Goal: Navigation & Orientation: Find specific page/section

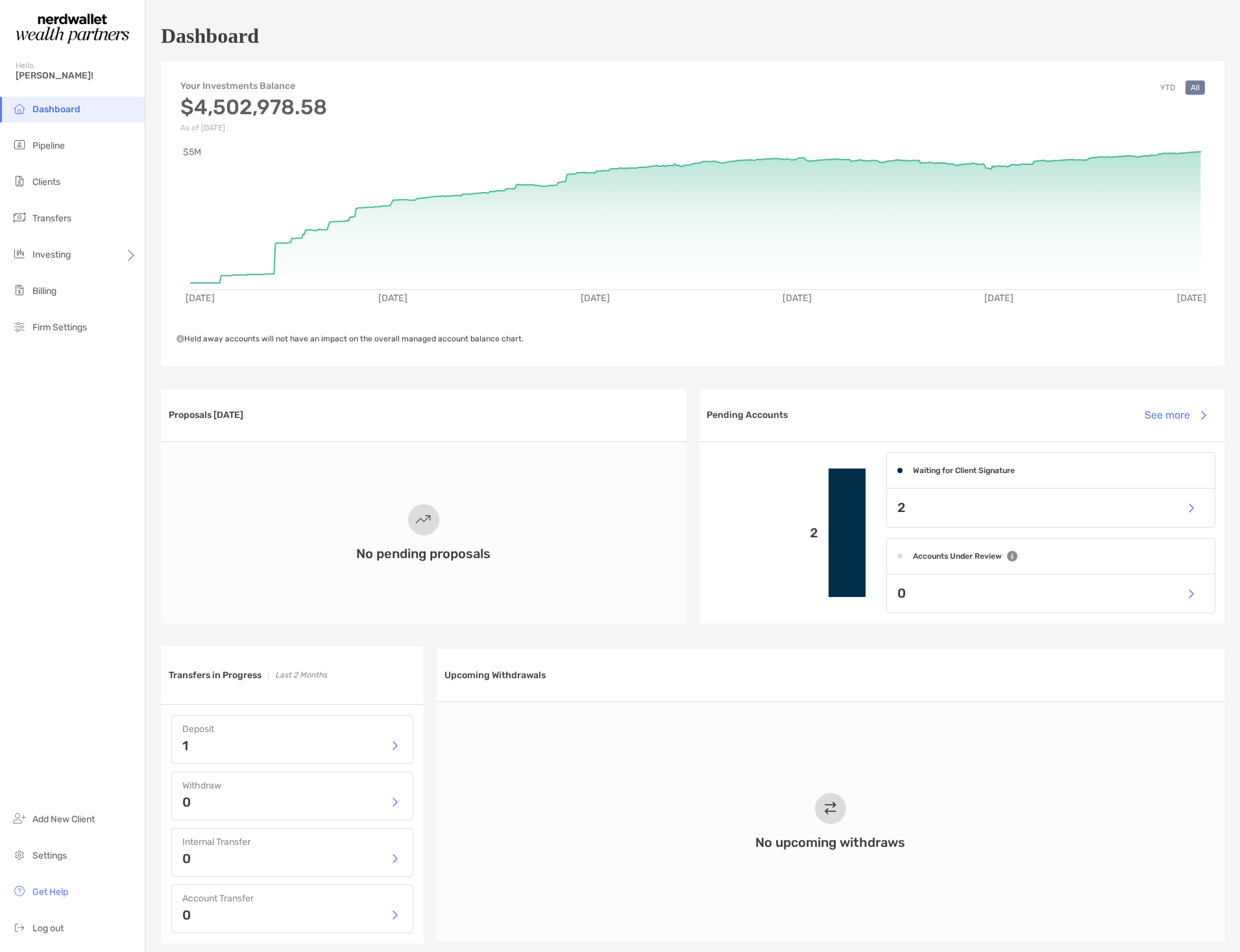
click at [910, 502] on div "2" at bounding box center [1051, 508] width 328 height 38
click at [1178, 509] on button "button" at bounding box center [1191, 508] width 27 height 28
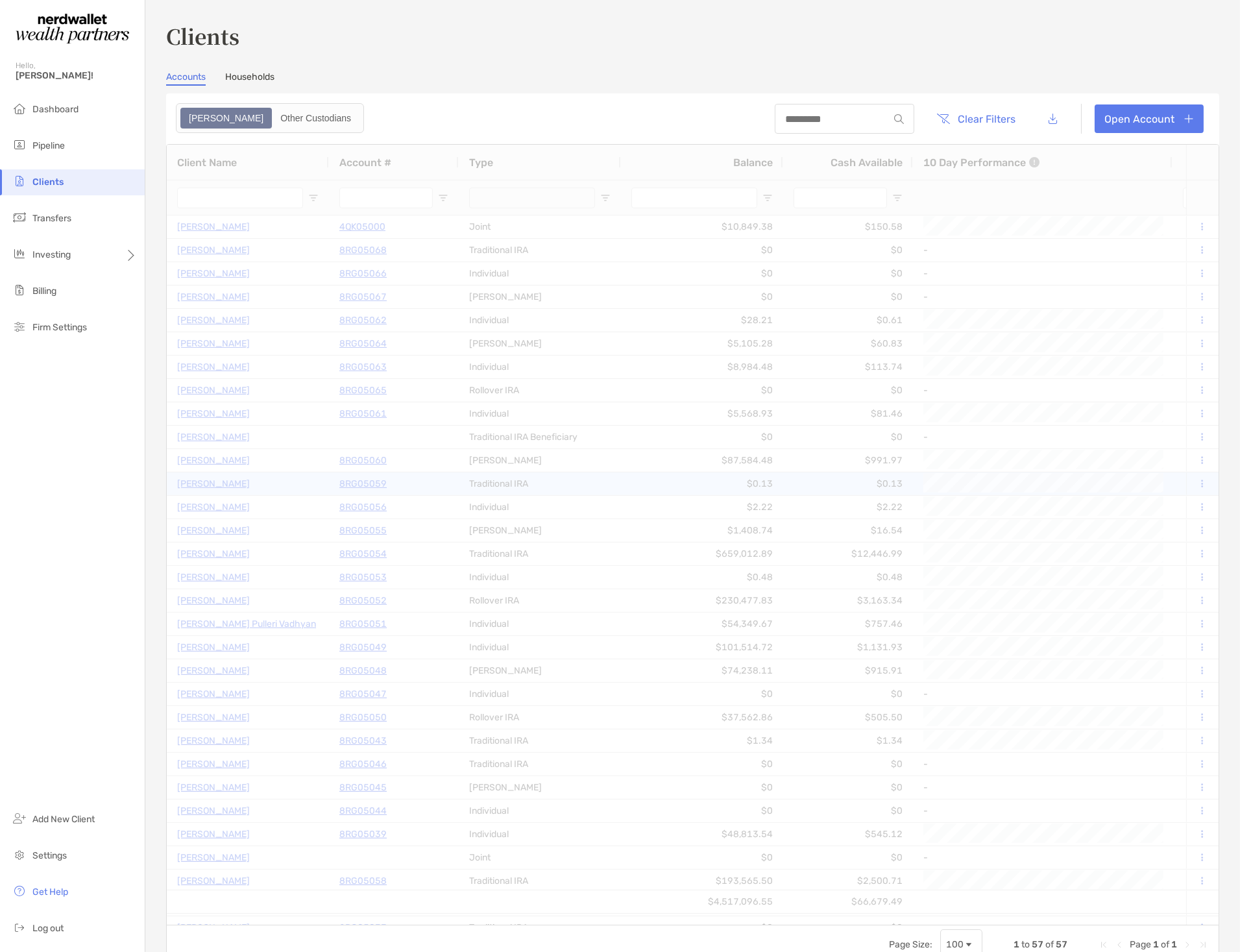
type input "**********"
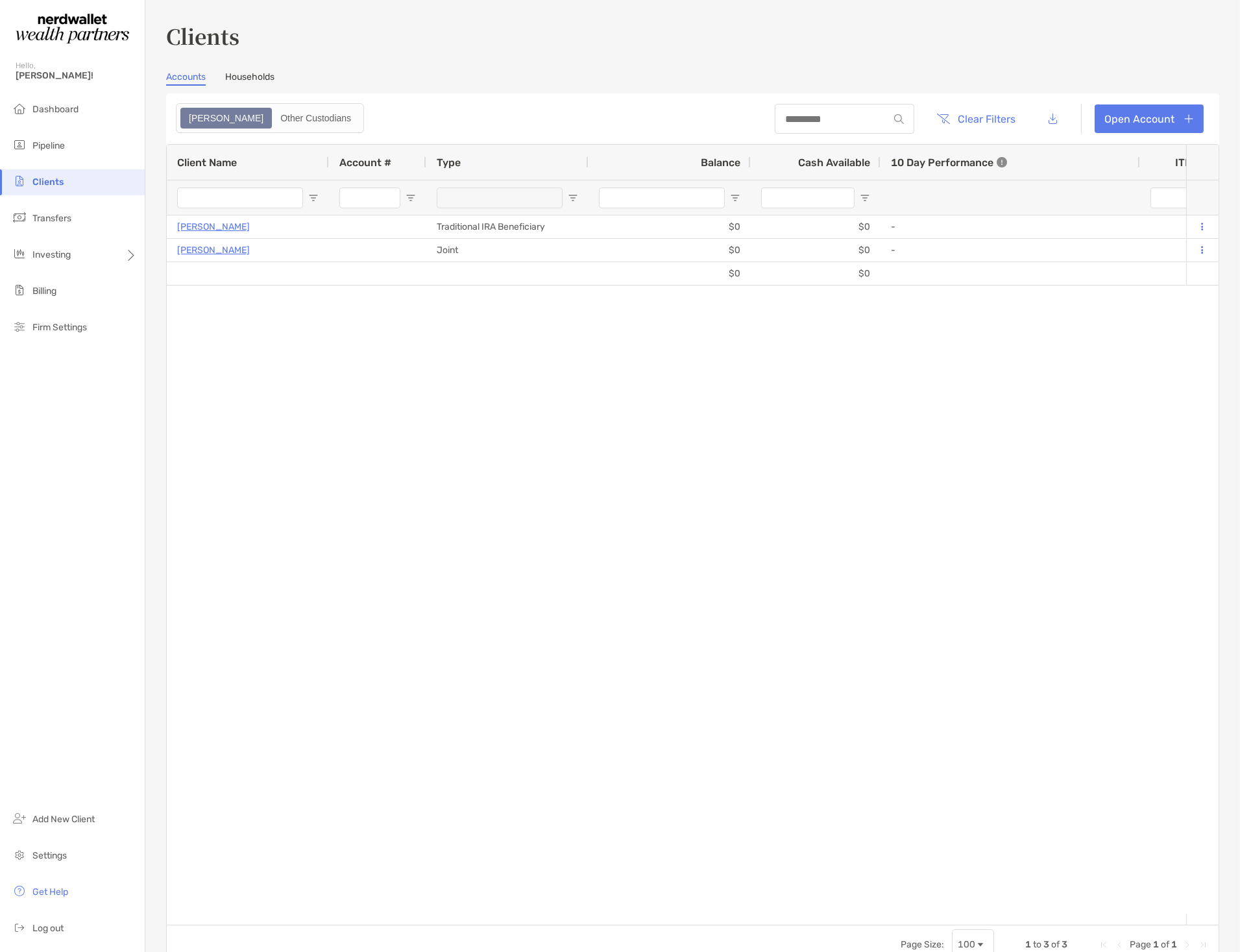
click at [50, 182] on span "Clients" at bounding box center [48, 182] width 31 height 11
click at [57, 113] on span "Dashboard" at bounding box center [55, 110] width 46 height 11
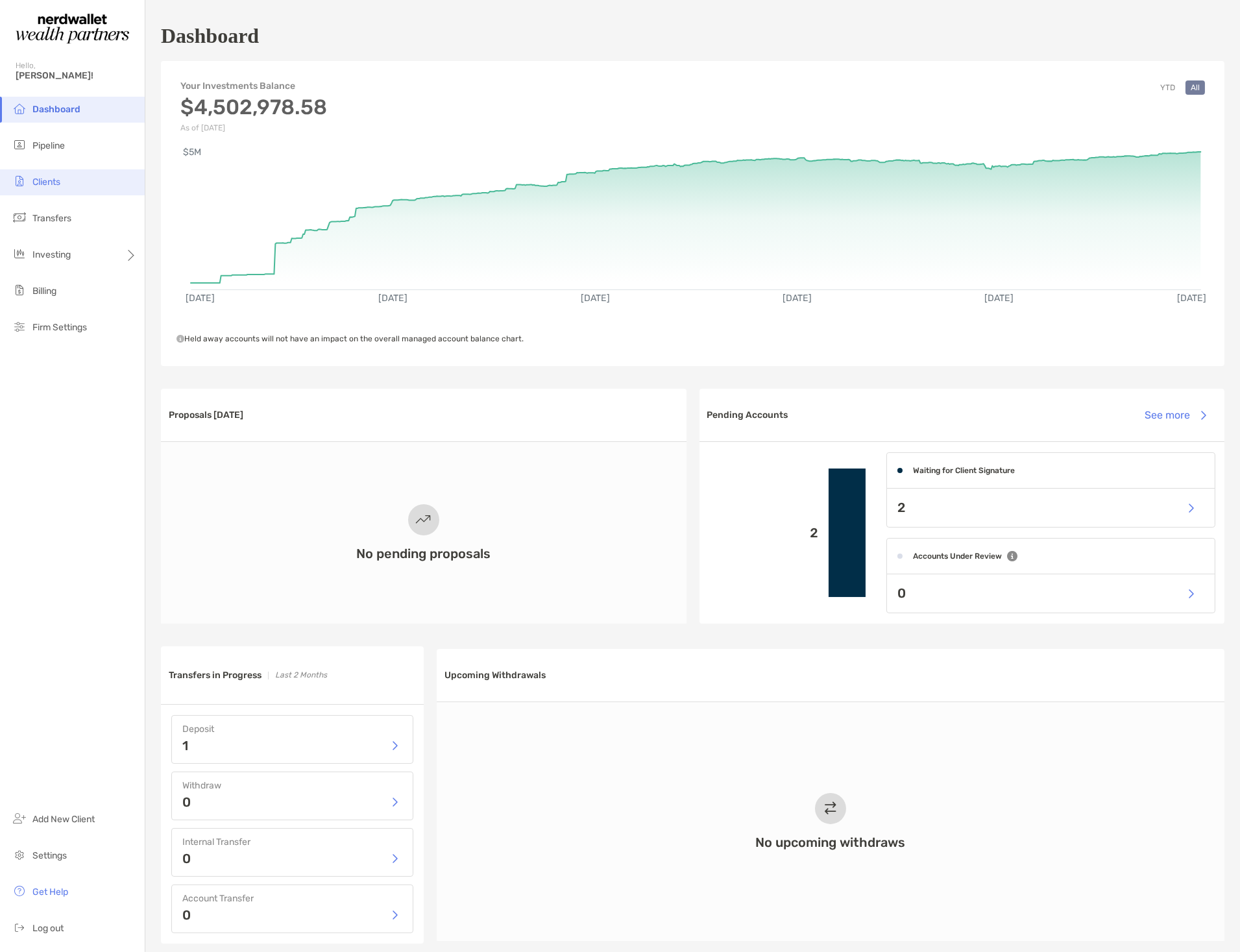
click at [45, 180] on span "Clients" at bounding box center [46, 182] width 28 height 11
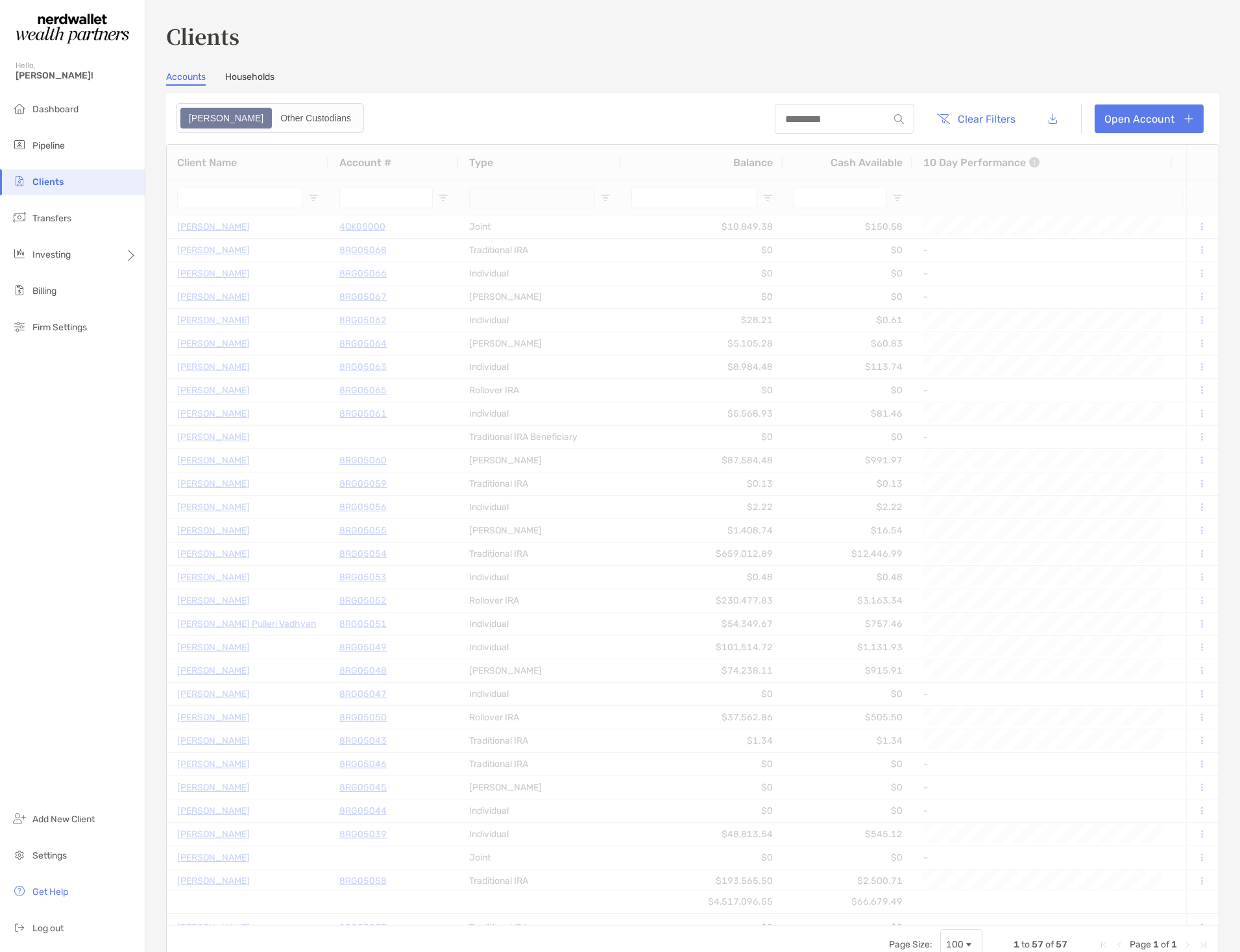
type input "**********"
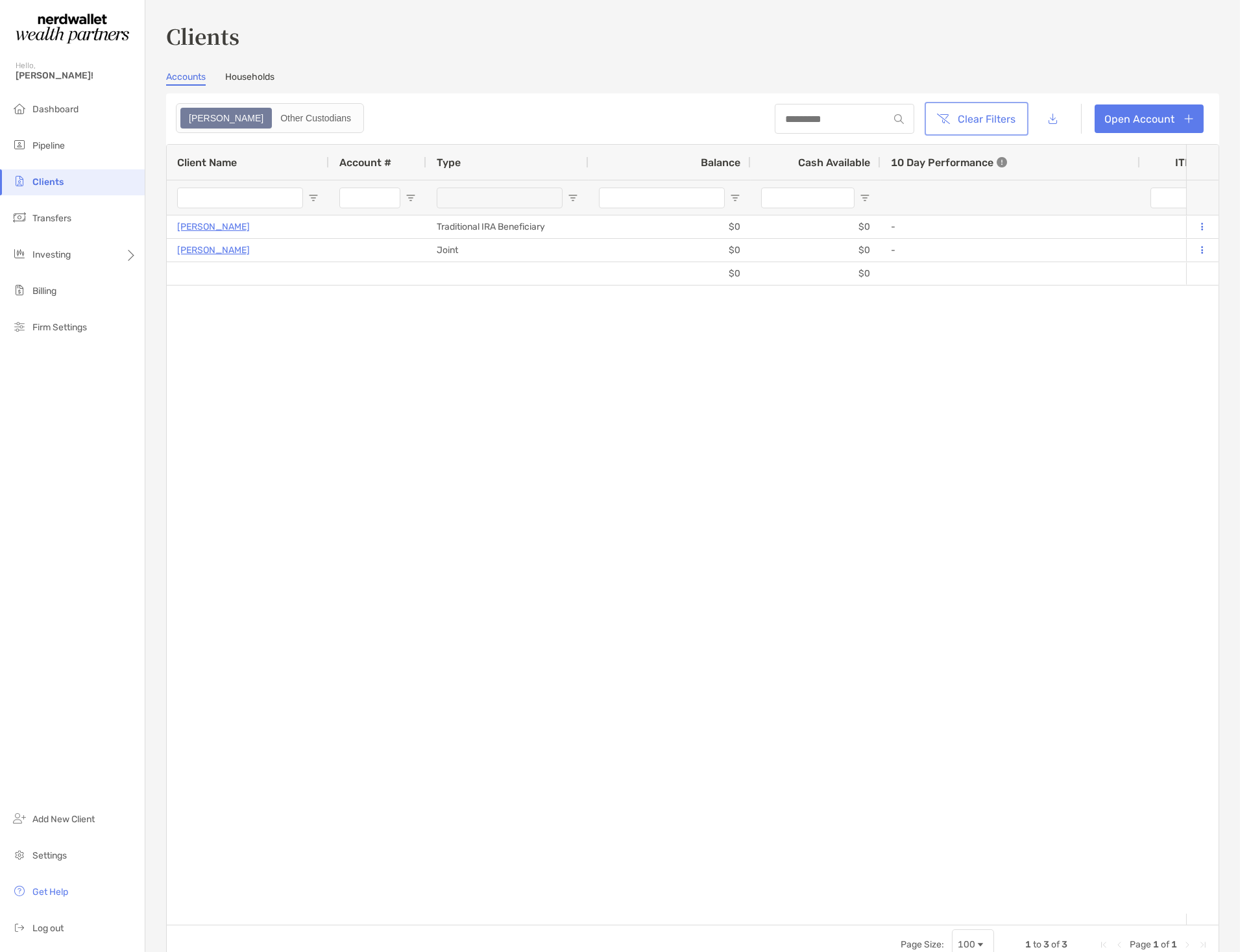
click at [996, 119] on button "Clear Filters" at bounding box center [976, 118] width 99 height 28
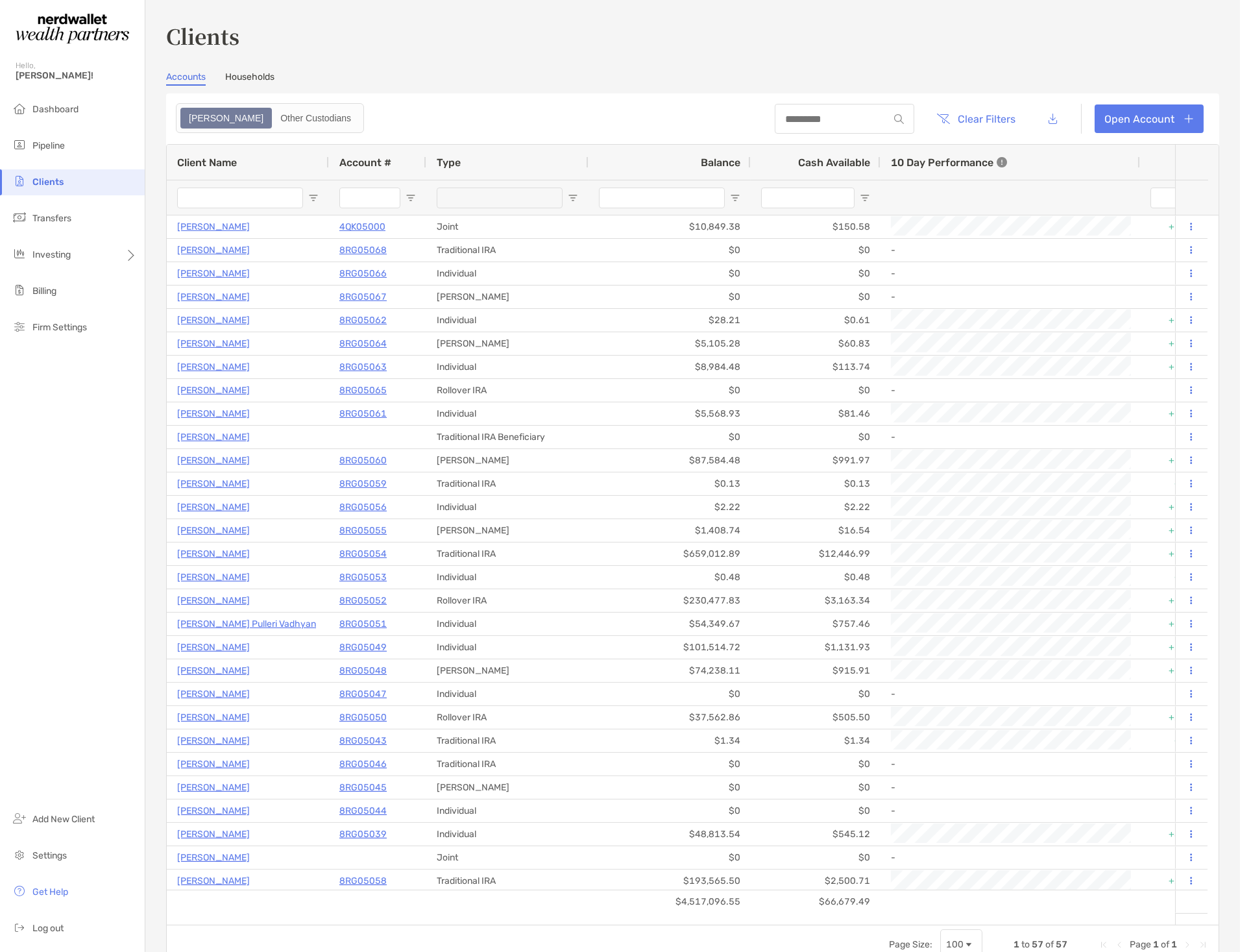
click at [267, 202] on input "Client Name Filter Input" at bounding box center [240, 198] width 126 height 21
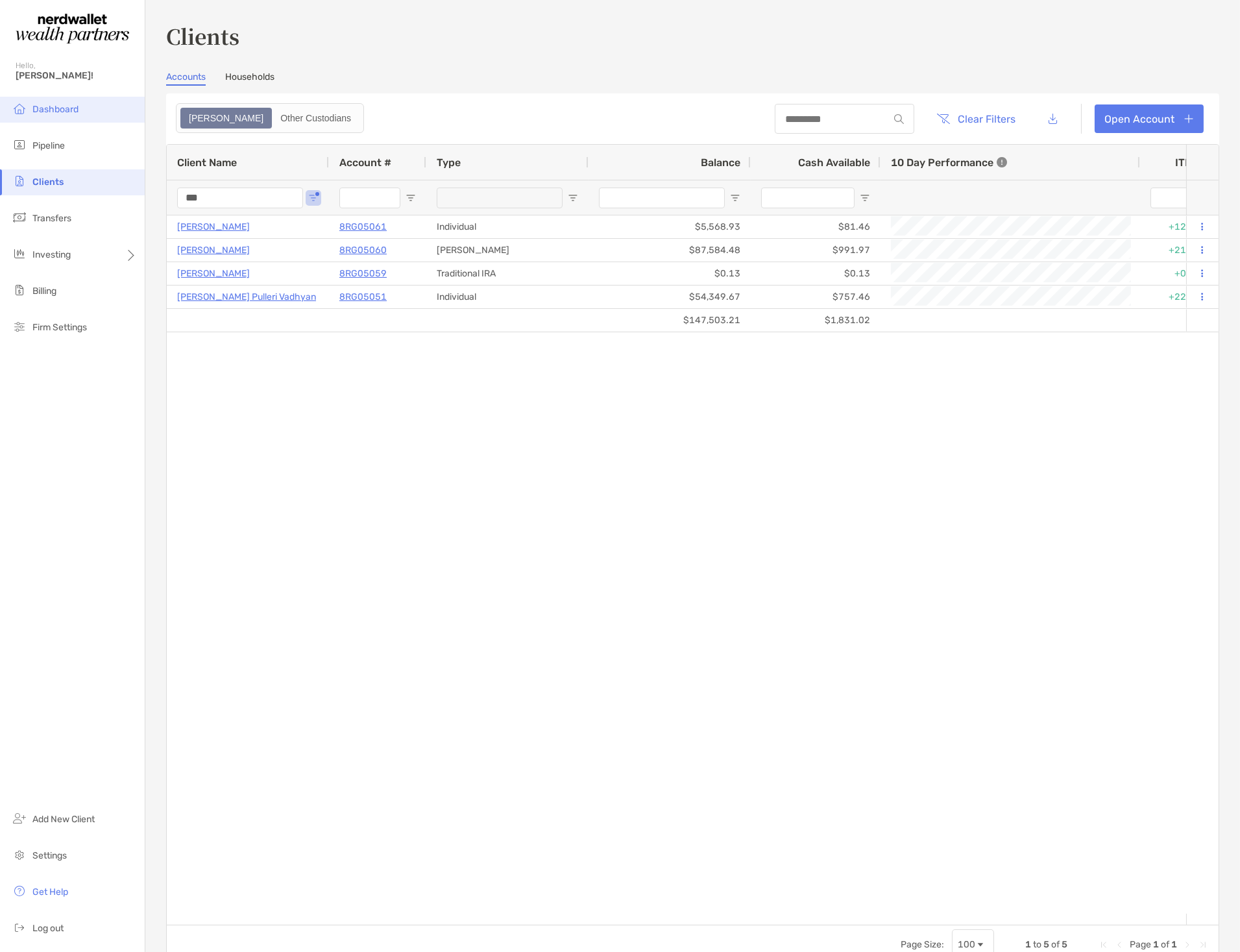
type input "***"
click at [67, 112] on span "Dashboard" at bounding box center [55, 110] width 46 height 11
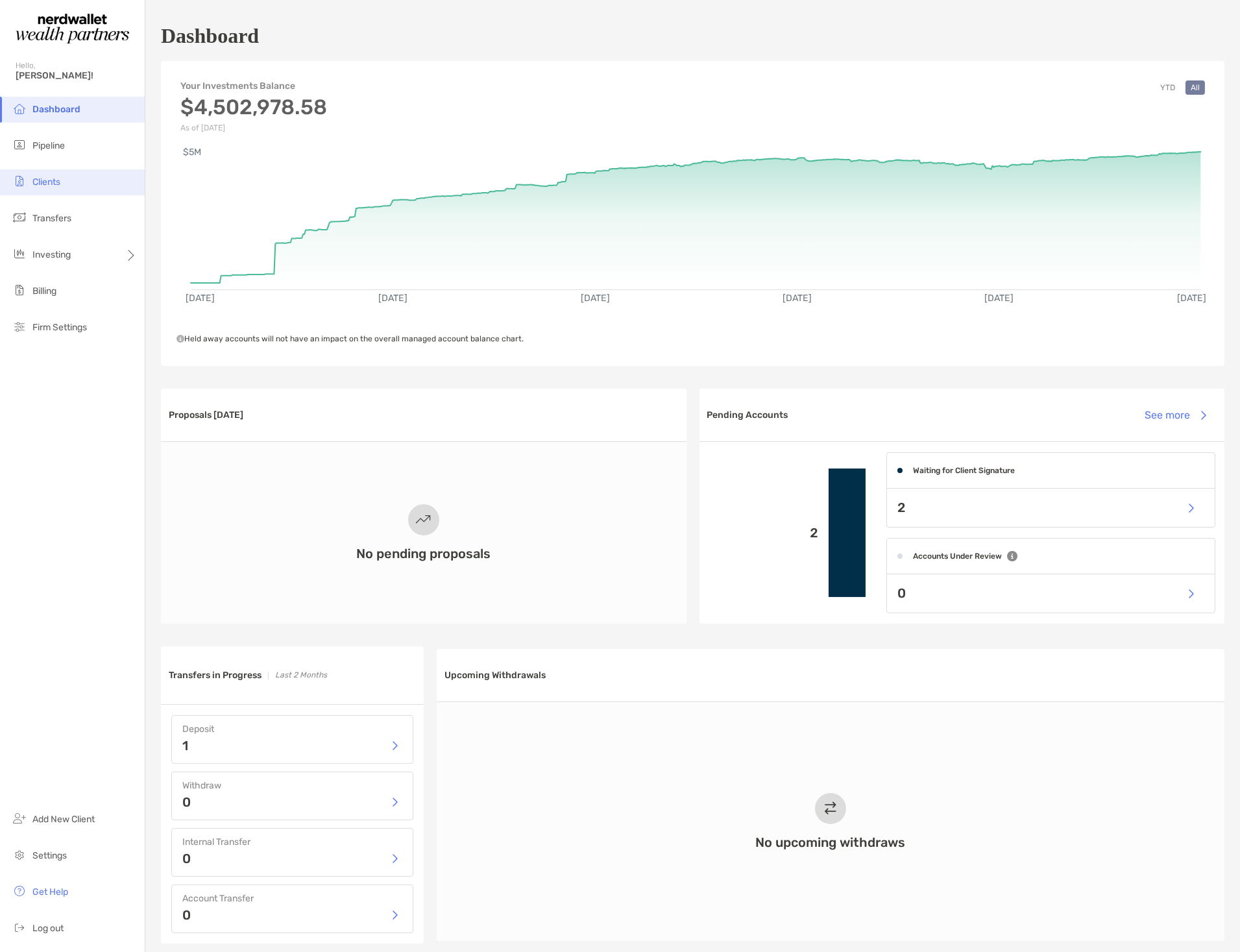
click at [44, 180] on span "Clients" at bounding box center [46, 182] width 28 height 11
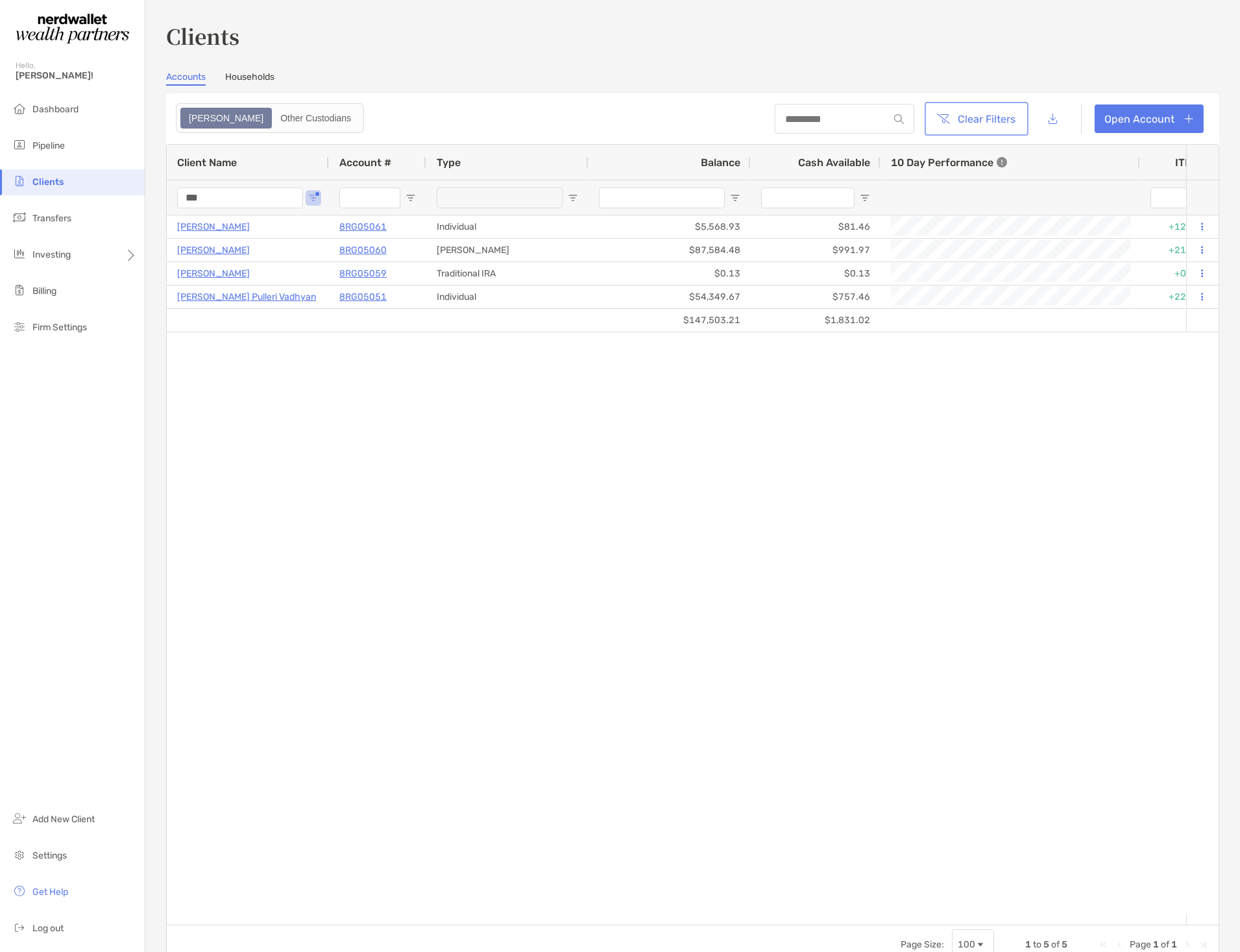
click at [977, 113] on button "Clear Filters" at bounding box center [976, 118] width 99 height 28
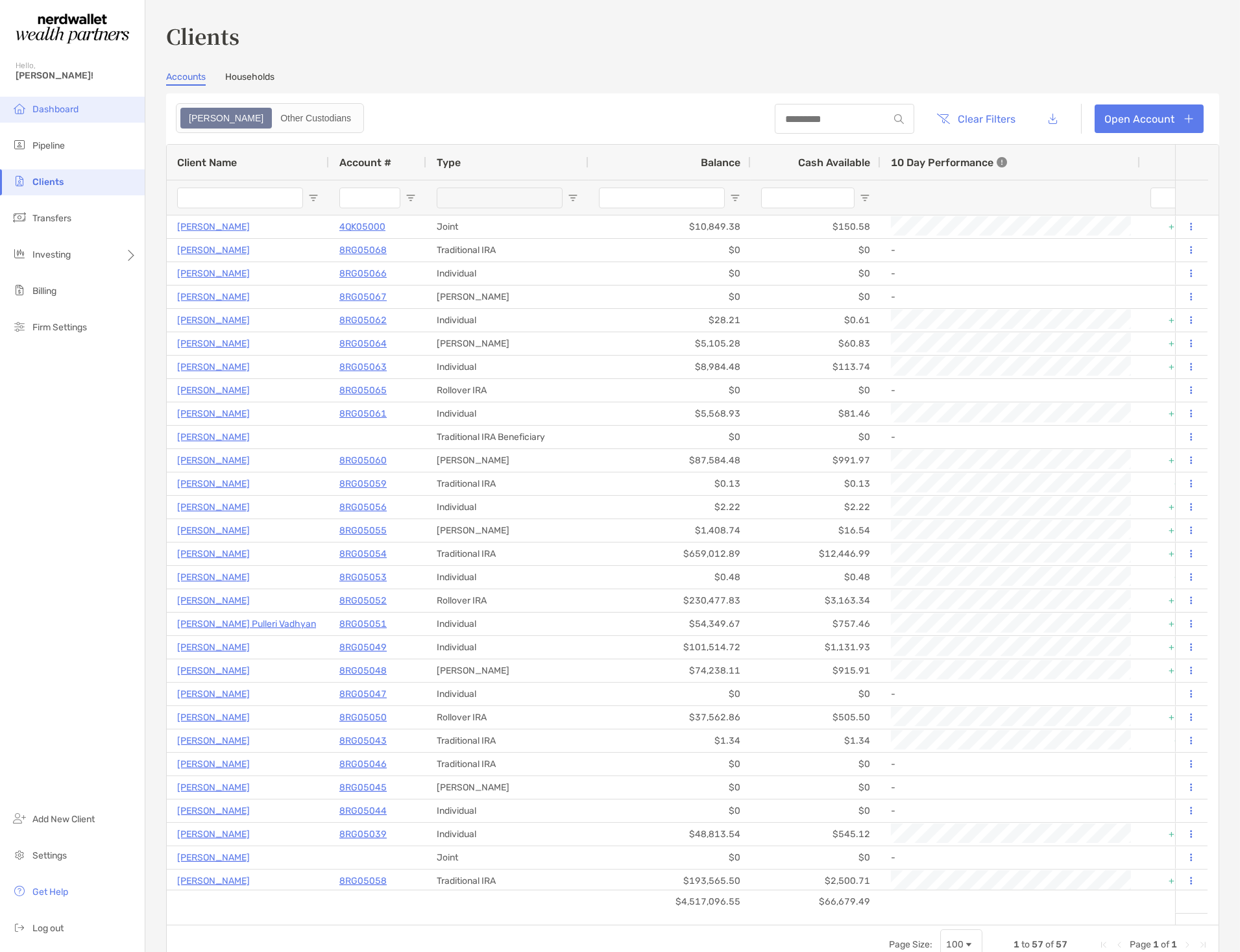
click at [66, 113] on span "Dashboard" at bounding box center [55, 110] width 46 height 11
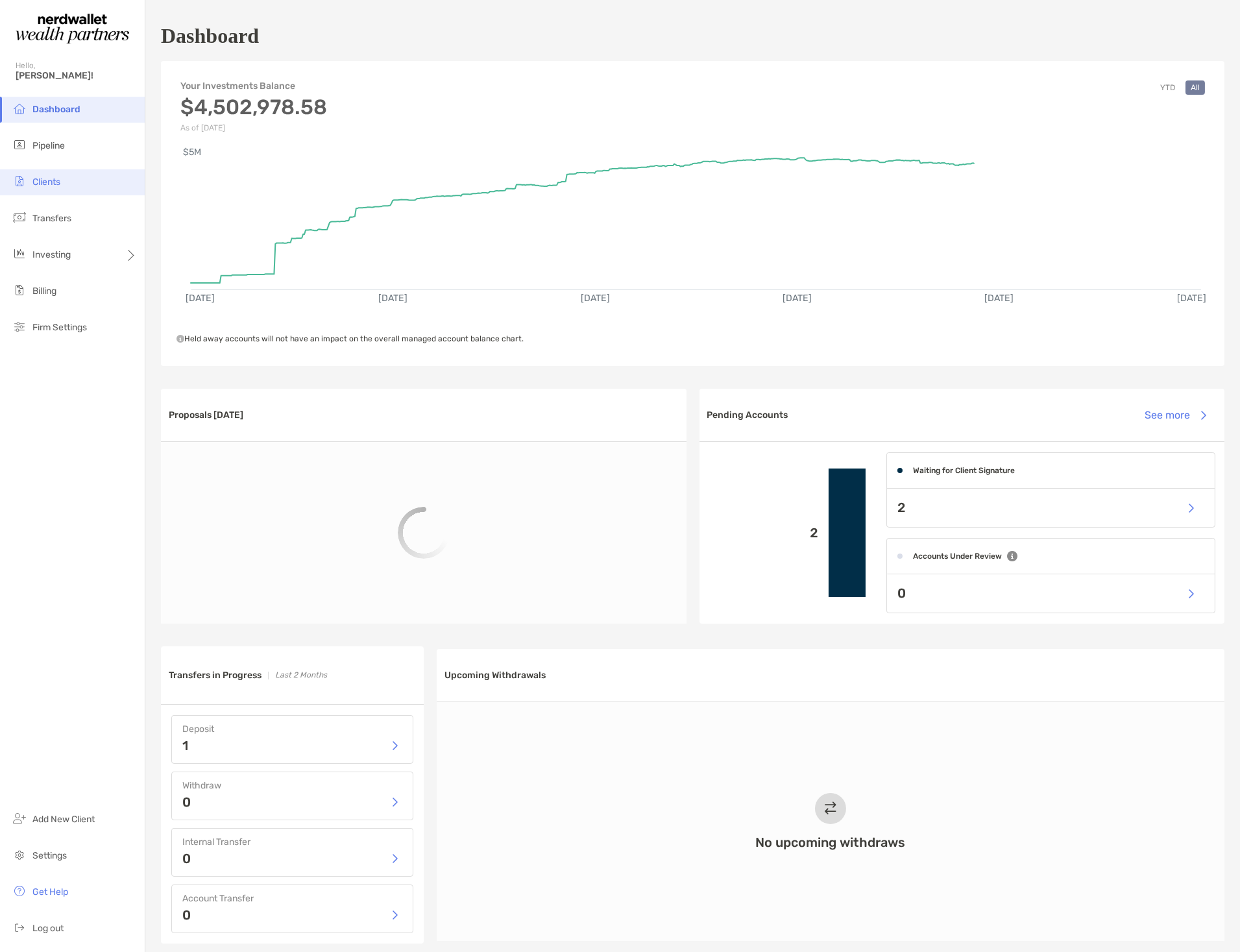
click at [45, 185] on span "Clients" at bounding box center [46, 182] width 28 height 11
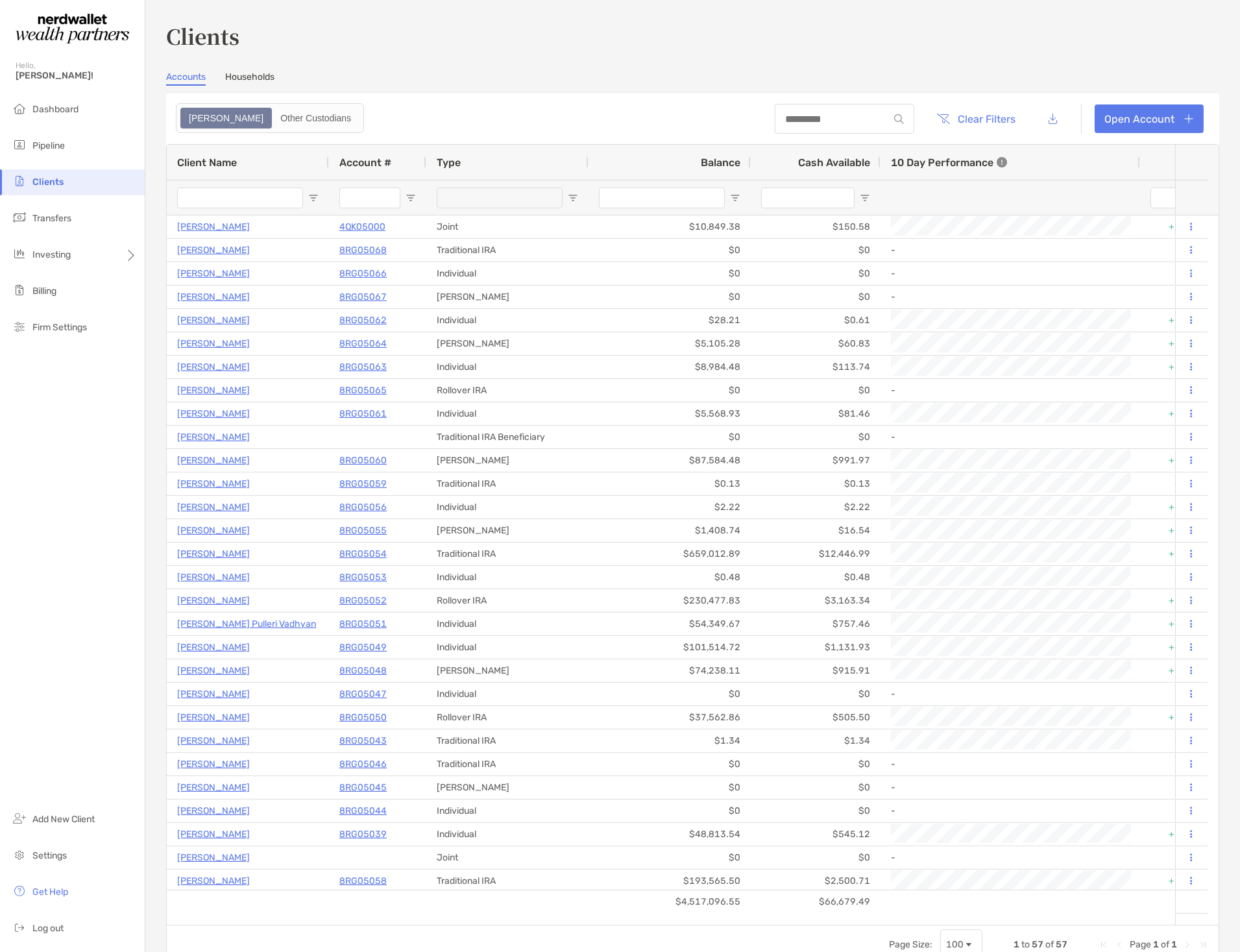
click at [261, 78] on link "Households" at bounding box center [250, 78] width 49 height 15
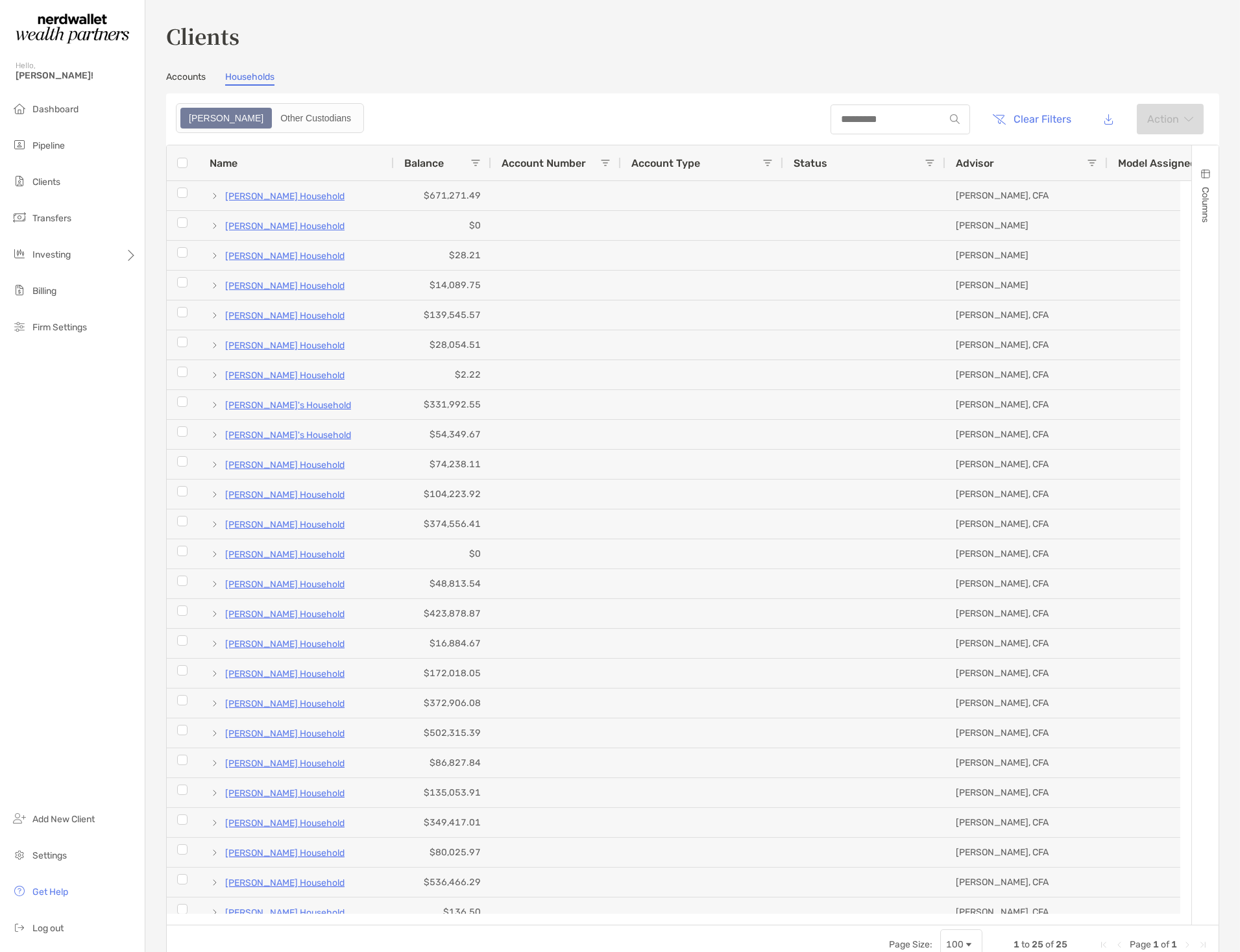
click at [179, 72] on link "Accounts" at bounding box center [186, 78] width 40 height 15
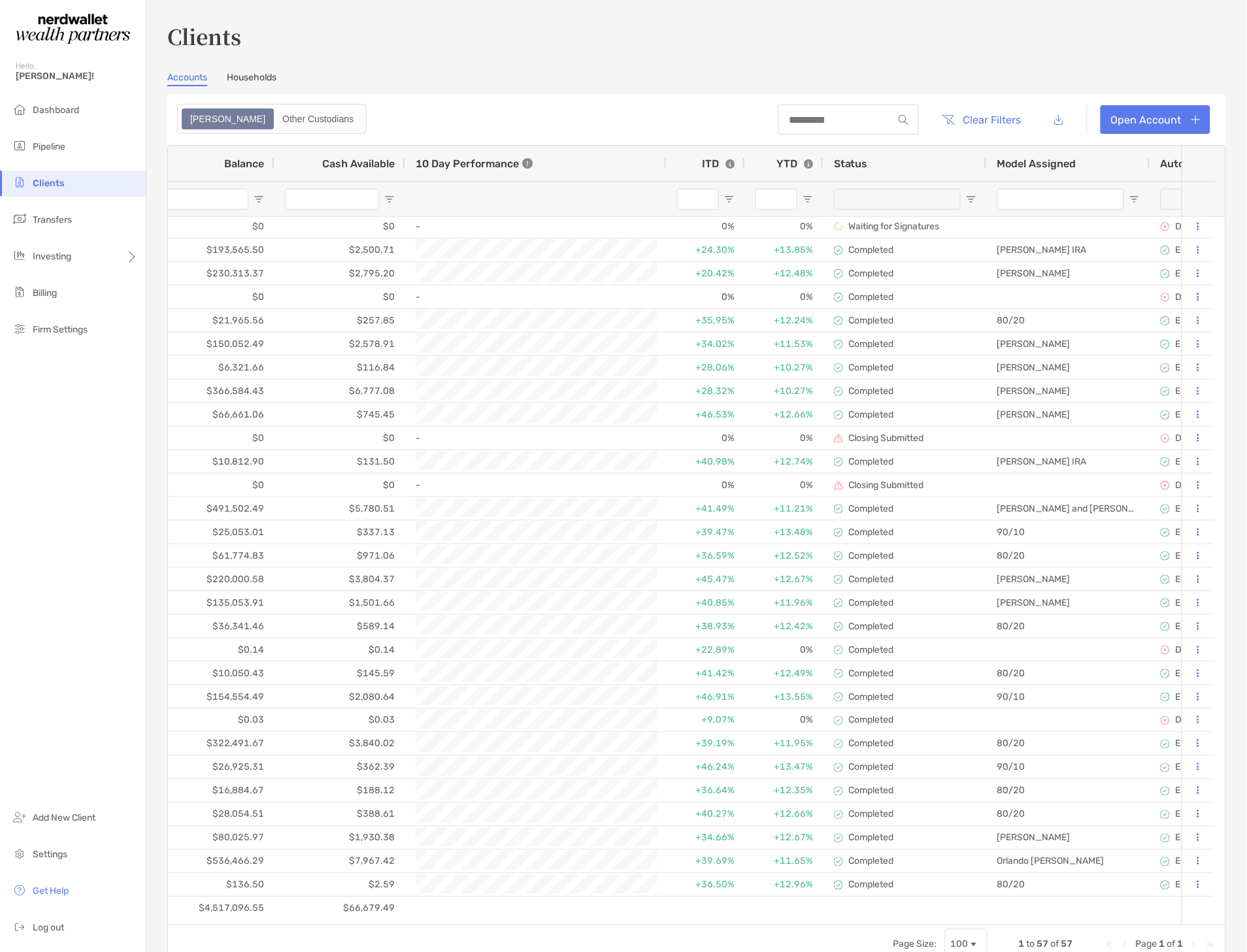
scroll to position [0, 482]
click at [41, 114] on span "Dashboard" at bounding box center [56, 110] width 46 height 11
